Goal: Information Seeking & Learning: Check status

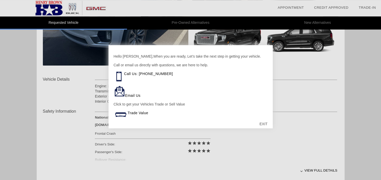
scroll to position [95, 0]
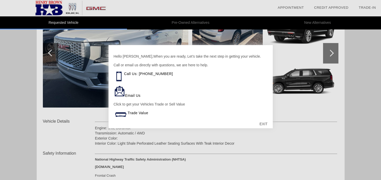
click at [263, 124] on div "EXIT" at bounding box center [263, 123] width 18 height 15
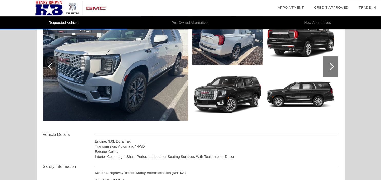
scroll to position [68, 0]
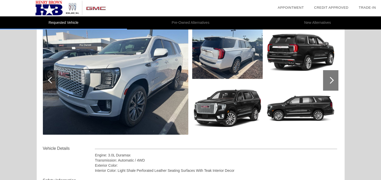
click at [326, 81] on div at bounding box center [330, 80] width 15 height 21
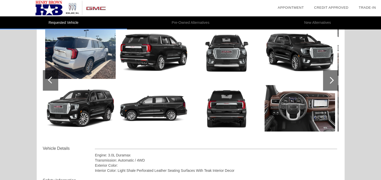
click at [326, 81] on div at bounding box center [330, 80] width 15 height 21
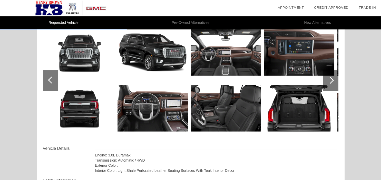
click at [326, 81] on div at bounding box center [330, 80] width 15 height 21
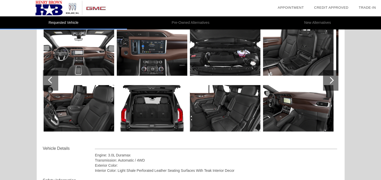
click at [326, 81] on div at bounding box center [330, 80] width 15 height 21
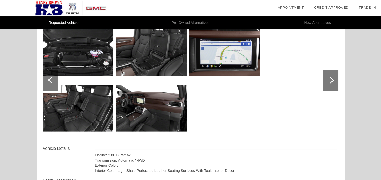
click at [326, 81] on div at bounding box center [330, 80] width 15 height 21
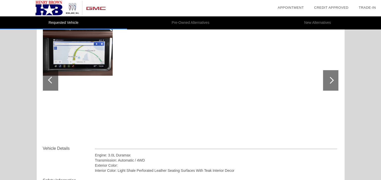
click at [326, 81] on div at bounding box center [330, 80] width 15 height 21
click at [56, 81] on div at bounding box center [50, 80] width 15 height 21
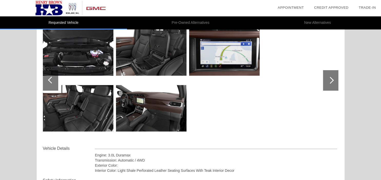
click at [56, 81] on div at bounding box center [50, 80] width 15 height 21
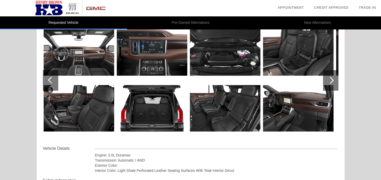
click at [56, 81] on div at bounding box center [50, 80] width 15 height 21
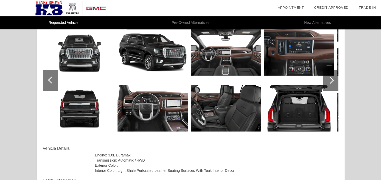
click at [56, 81] on div at bounding box center [50, 80] width 15 height 21
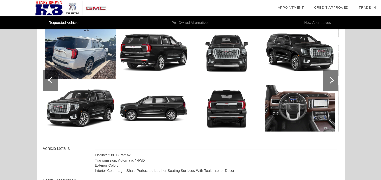
click at [56, 81] on div at bounding box center [50, 80] width 15 height 21
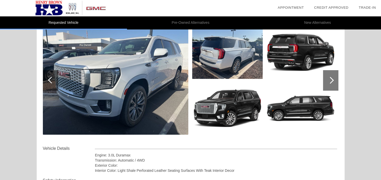
click at [225, 66] on img at bounding box center [227, 52] width 71 height 53
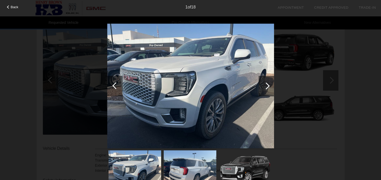
click at [269, 86] on div at bounding box center [266, 86] width 7 height 7
